Goal: Check status: Check status

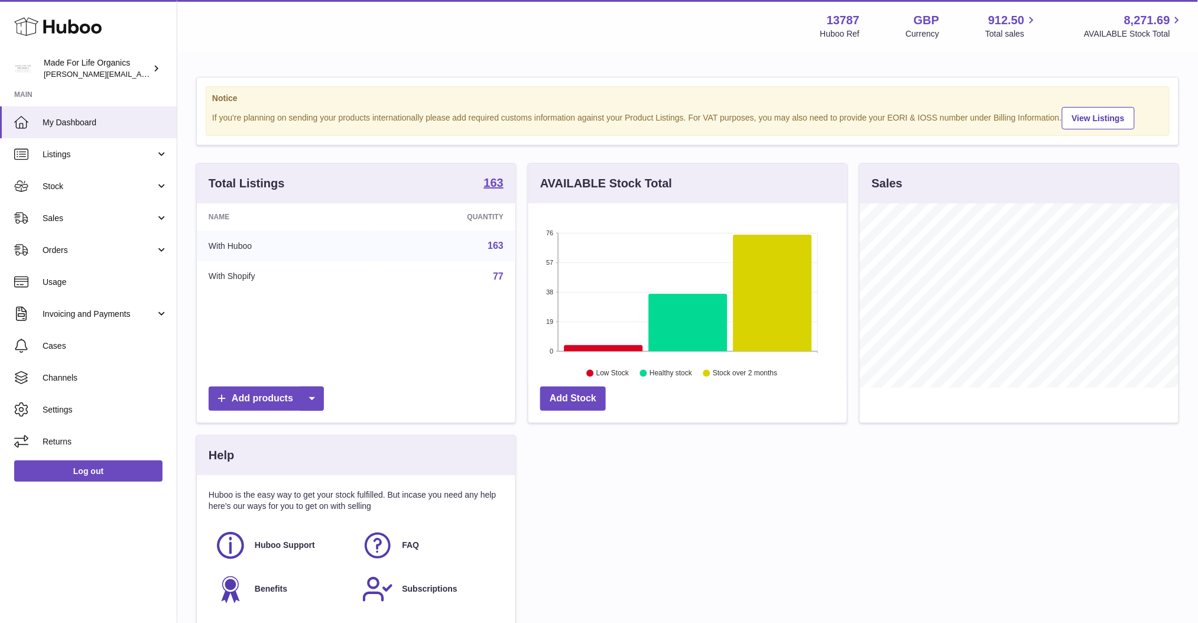
scroll to position [184, 319]
click at [129, 184] on span "Stock" at bounding box center [99, 186] width 113 height 11
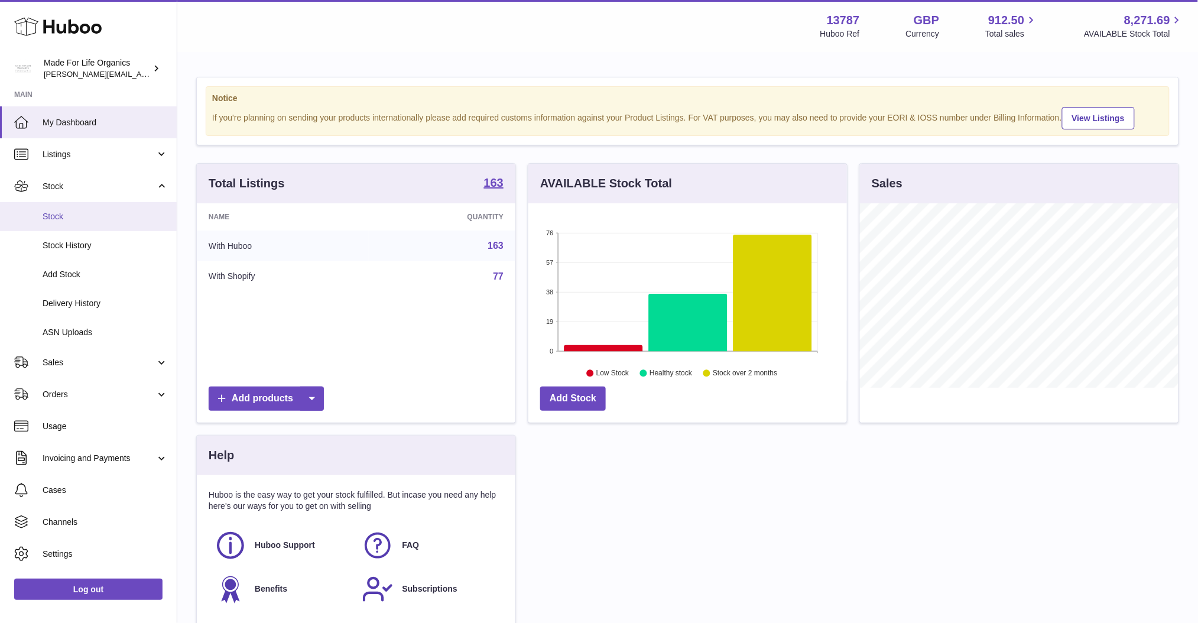
click at [63, 216] on span "Stock" at bounding box center [105, 216] width 125 height 11
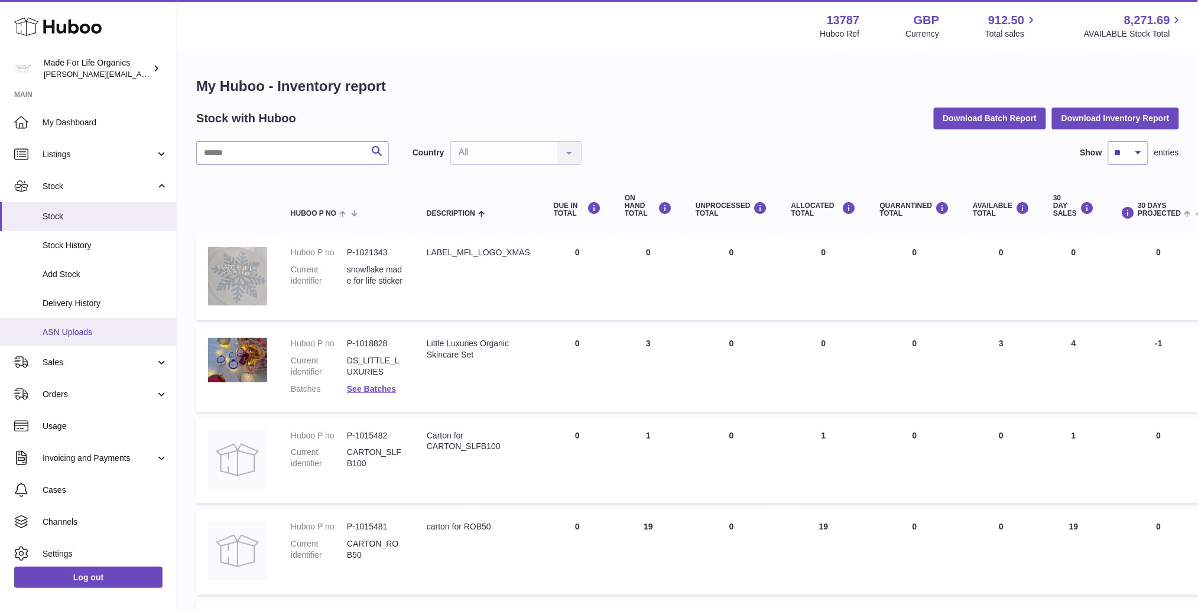
click at [57, 333] on span "ASN Uploads" at bounding box center [105, 332] width 125 height 11
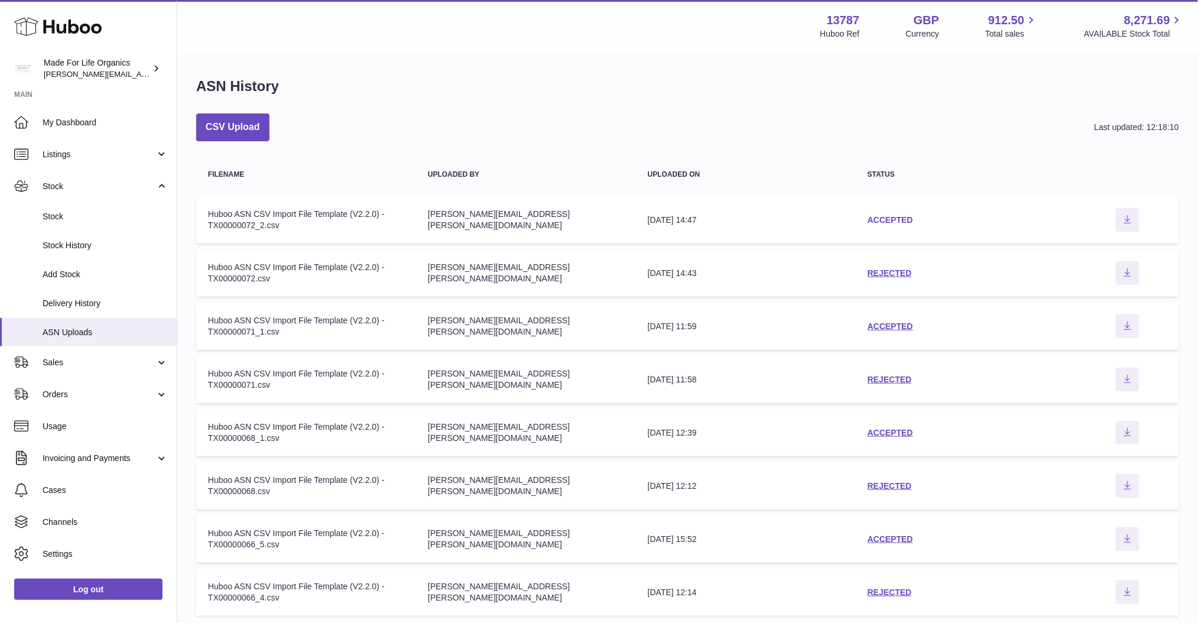
click at [903, 220] on link "ACCEPTED" at bounding box center [891, 219] width 46 height 9
